Goal: Navigation & Orientation: Find specific page/section

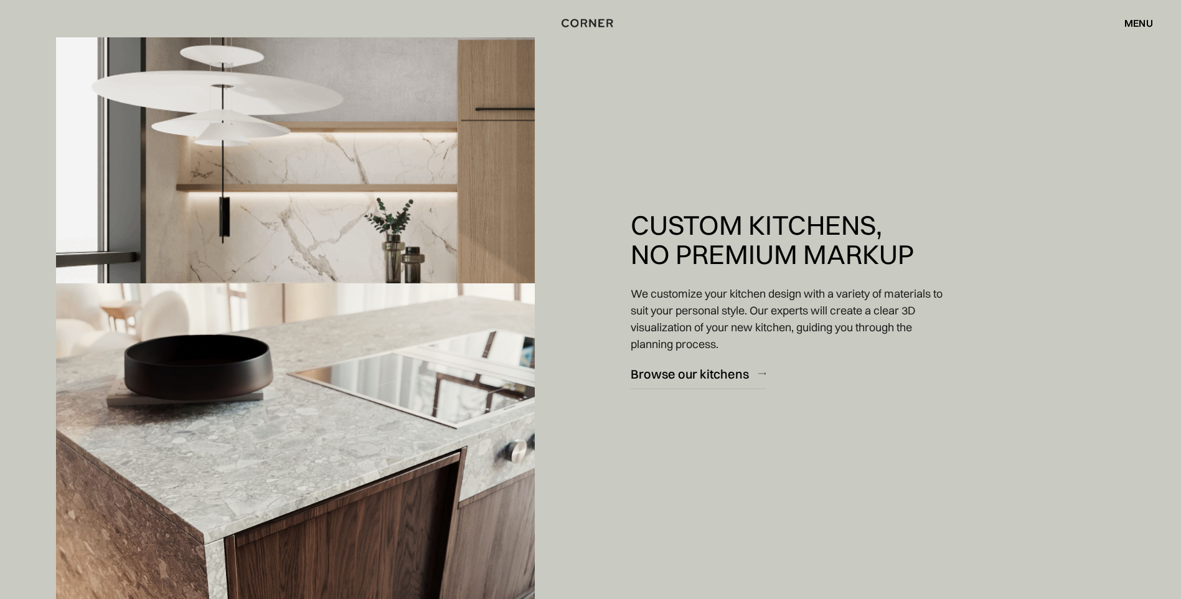
scroll to position [1058, 0]
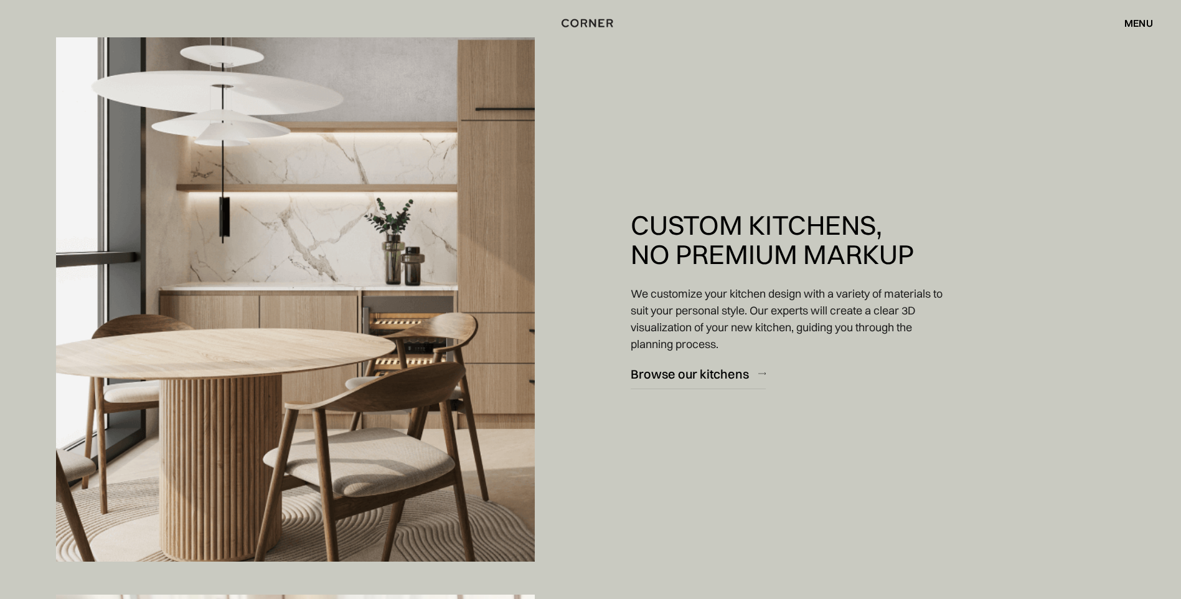
click at [1146, 24] on div "menu" at bounding box center [1138, 23] width 29 height 10
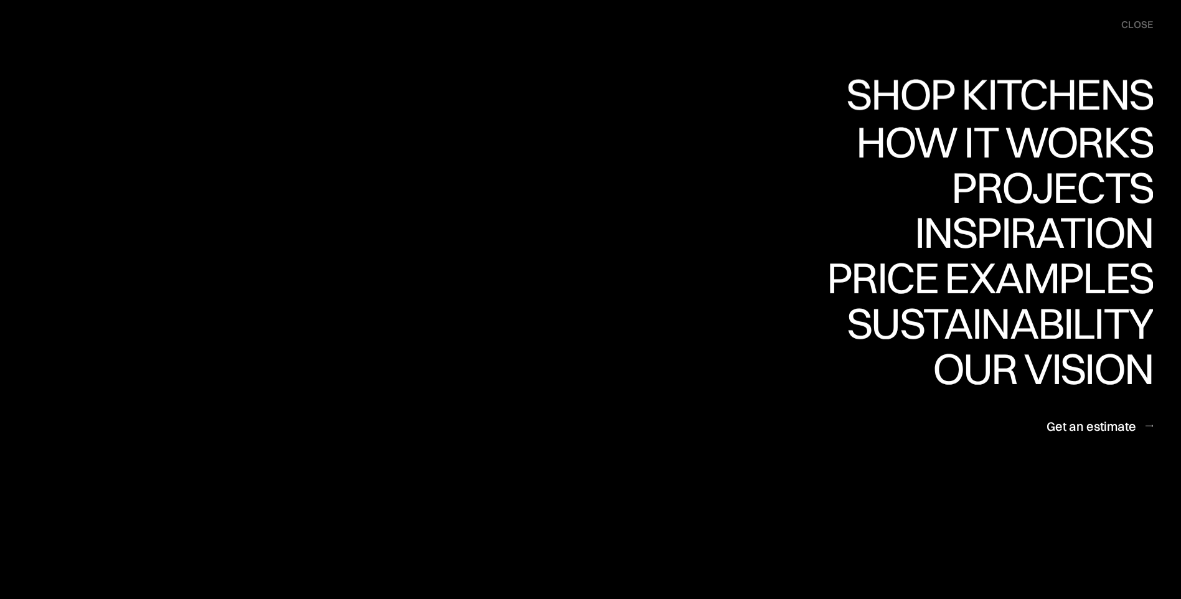
click at [1114, 30] on div "menu close" at bounding box center [1131, 24] width 44 height 25
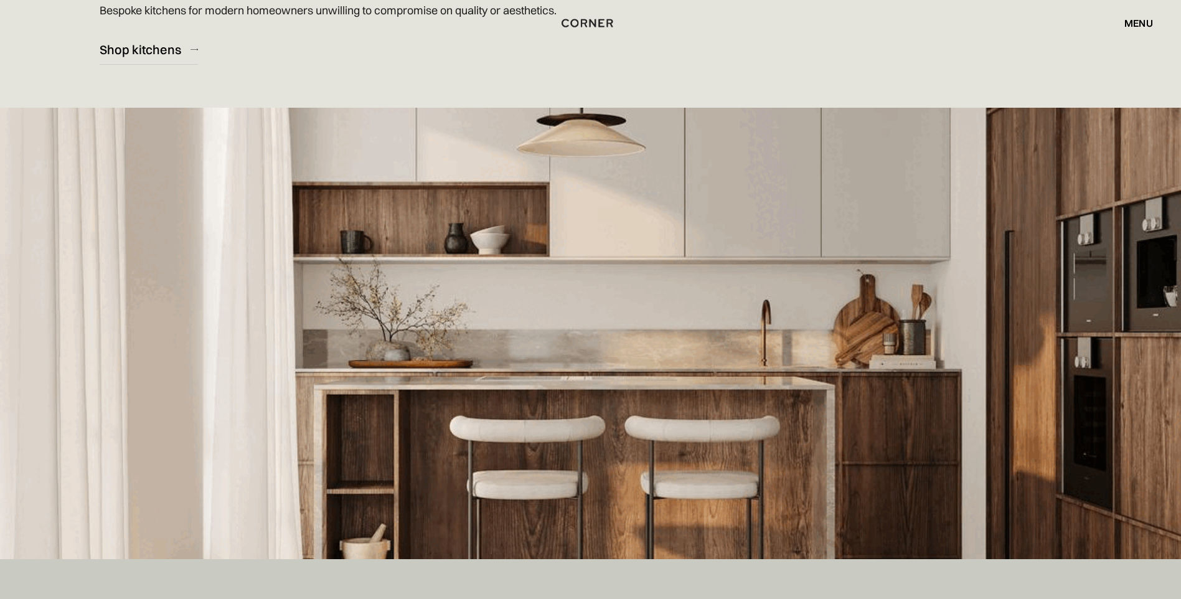
scroll to position [0, 0]
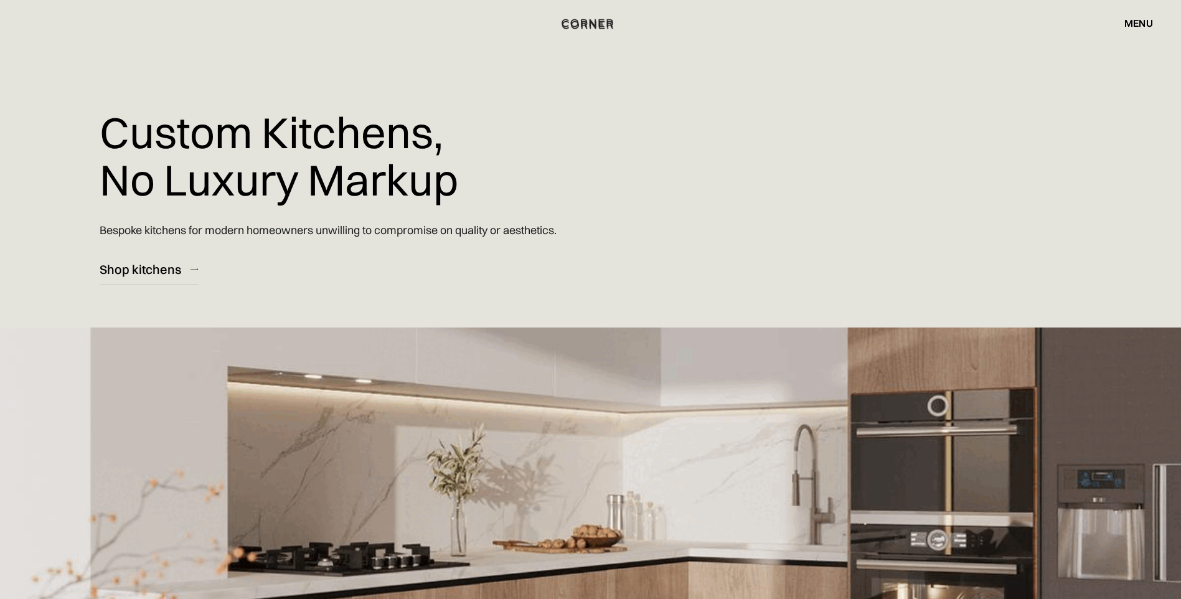
click at [590, 26] on img "home" at bounding box center [587, 25] width 51 height 16
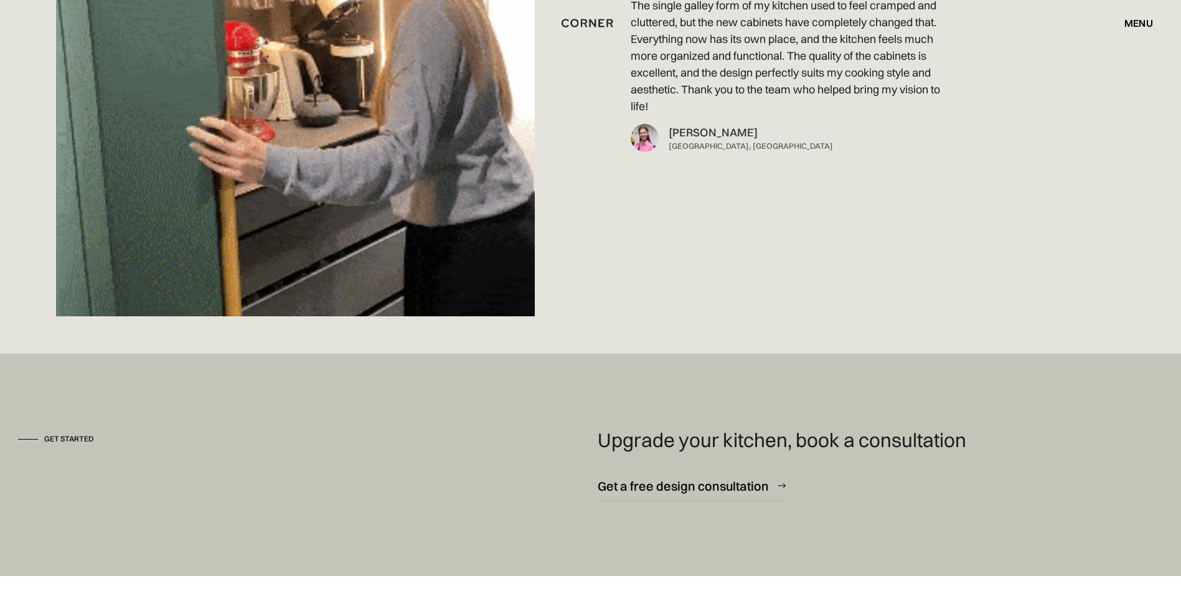
scroll to position [9529, 0]
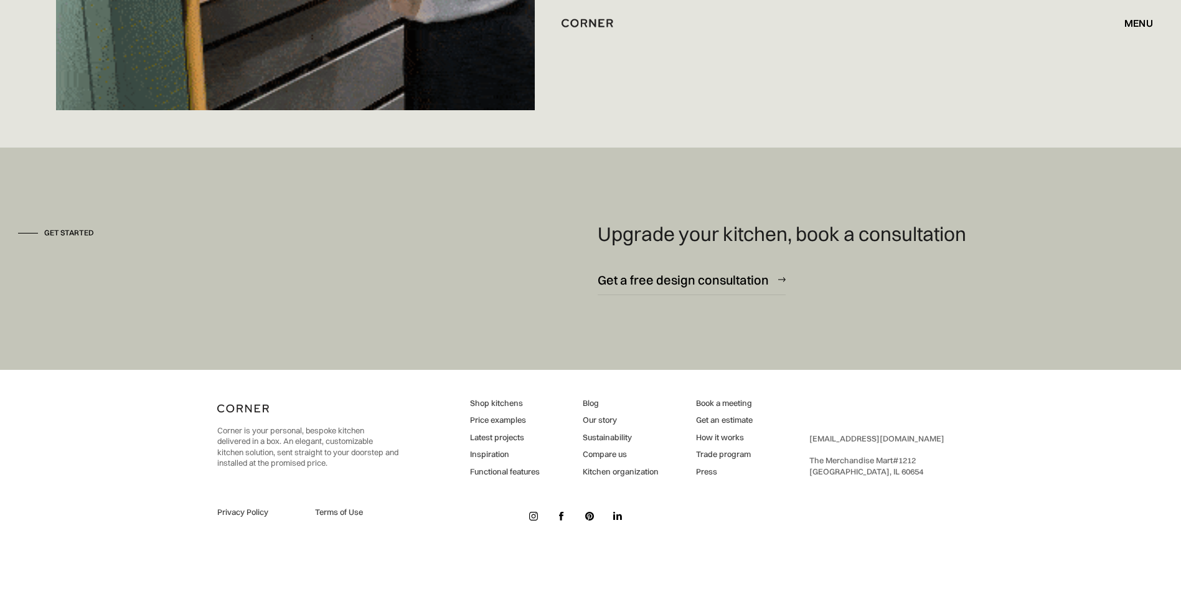
click at [604, 417] on link "Our story" at bounding box center [621, 420] width 76 height 11
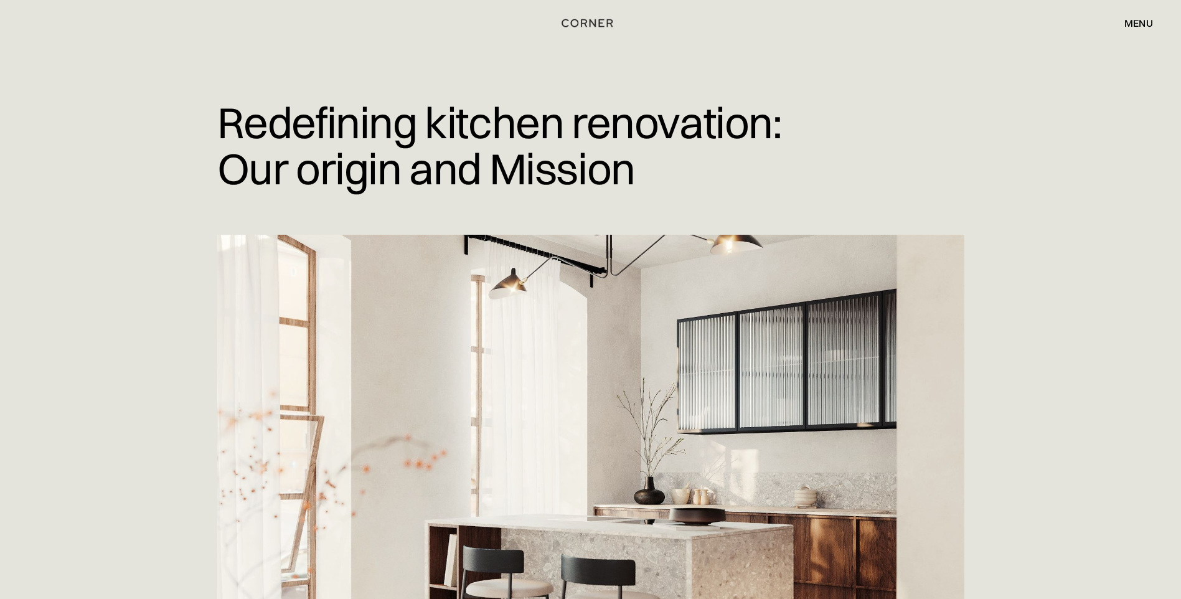
drag, startPoint x: 554, startPoint y: 15, endPoint x: 520, endPoint y: -46, distance: 69.9
